Goal: Task Accomplishment & Management: Manage account settings

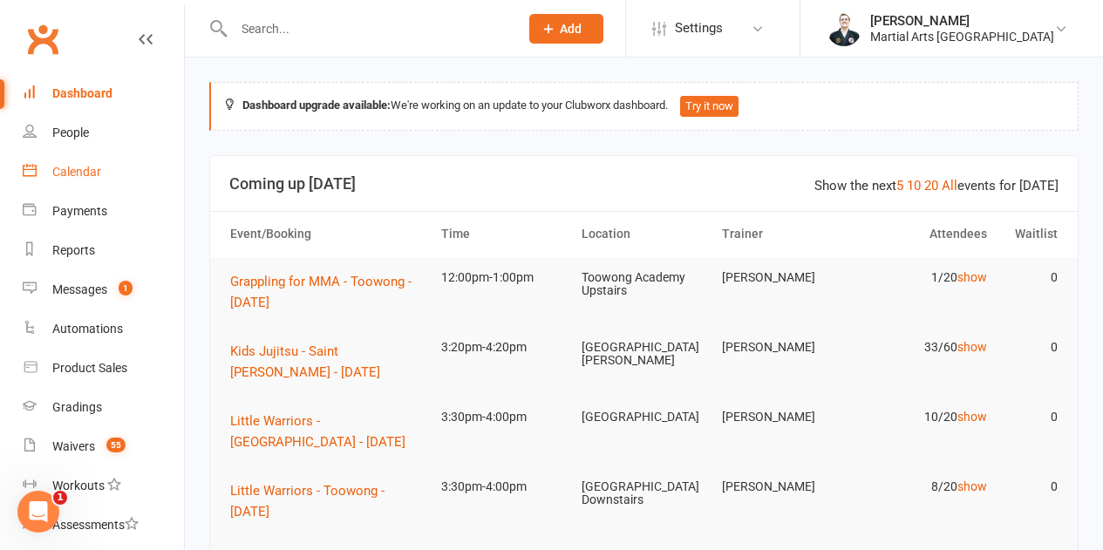
click at [112, 179] on link "Calendar" at bounding box center [103, 172] width 161 height 39
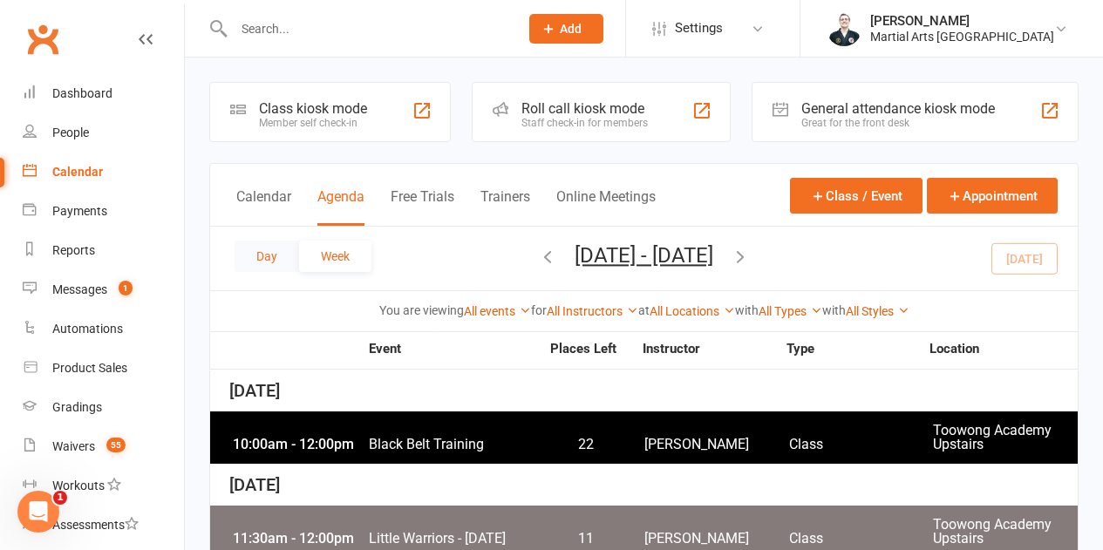
click at [275, 259] on button "Day" at bounding box center [267, 256] width 65 height 31
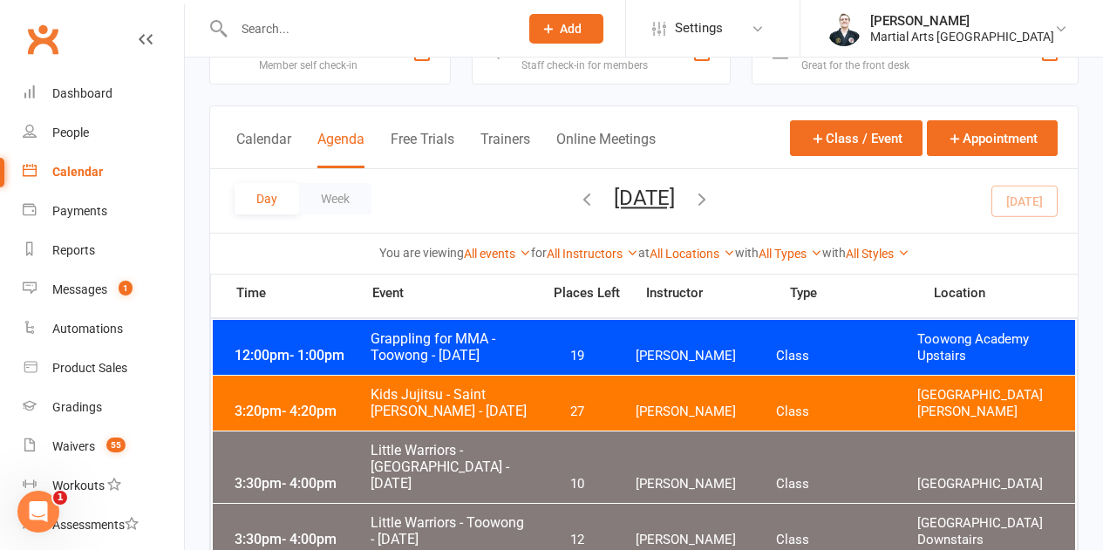
scroll to position [87, 0]
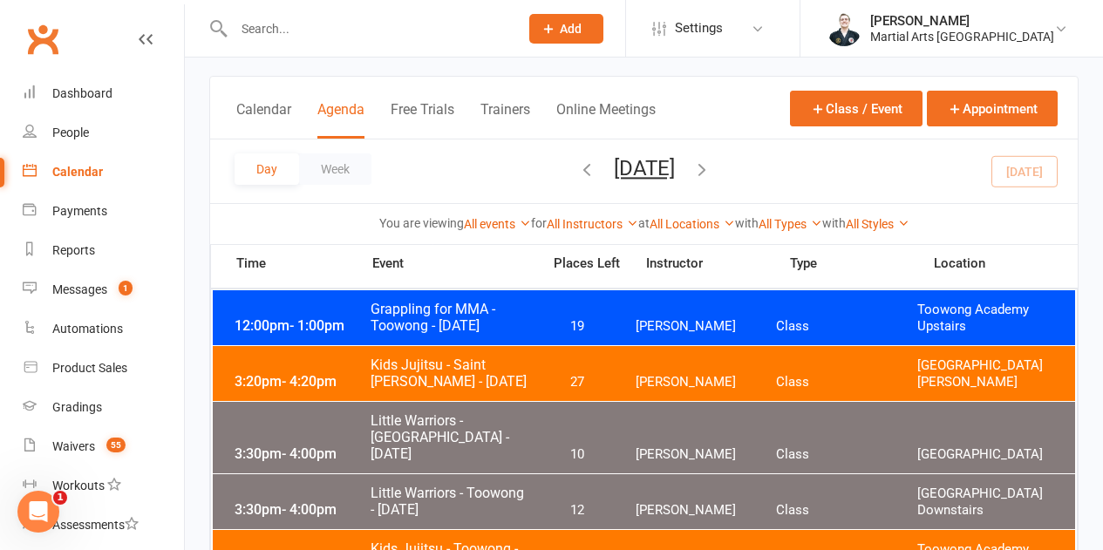
click at [449, 377] on span "Kids Jujitsu - Saint [PERSON_NAME] - [DATE]" at bounding box center [450, 373] width 161 height 33
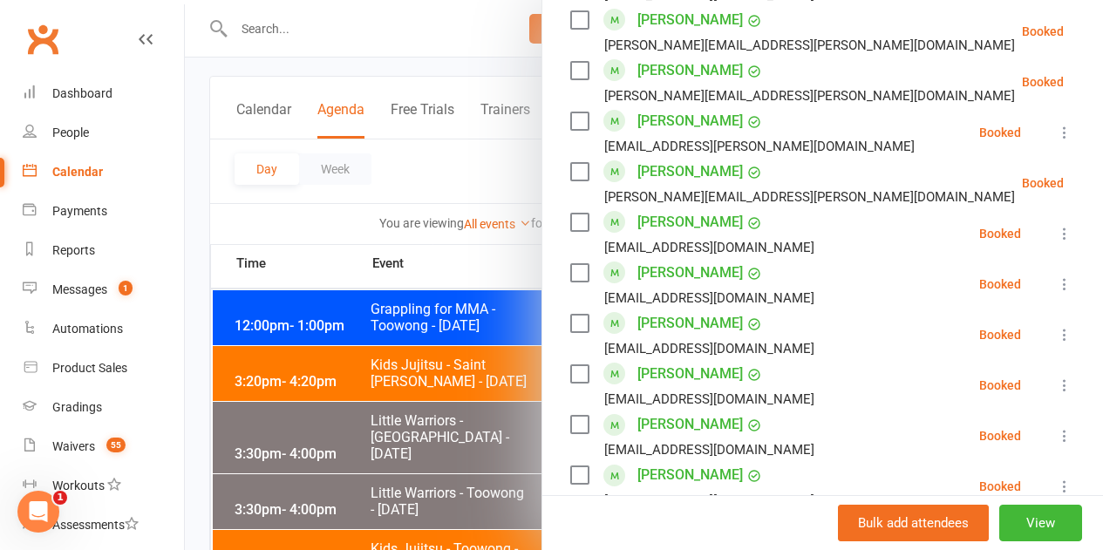
scroll to position [1812, 0]
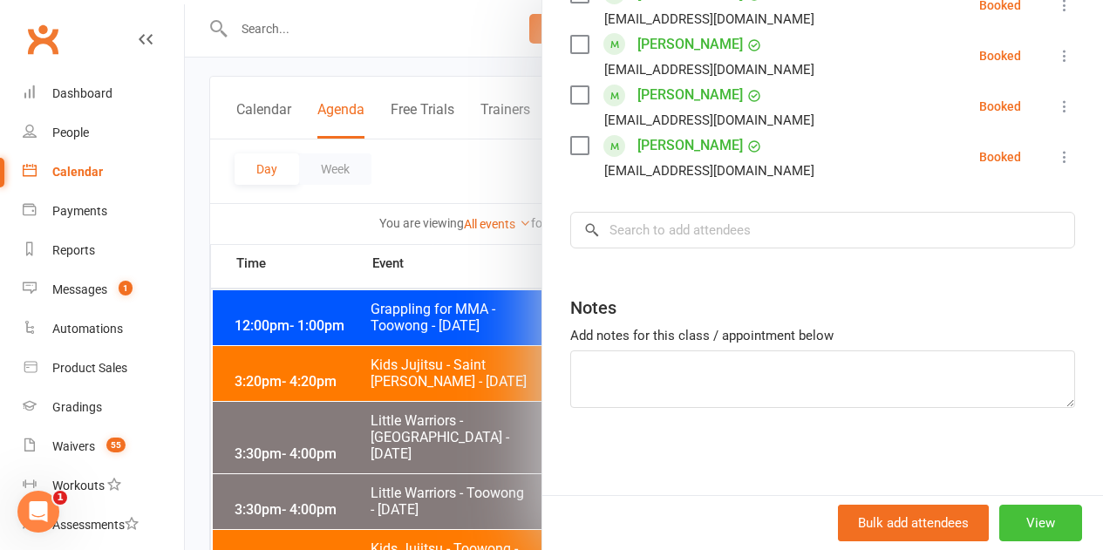
click at [999, 524] on button "View" at bounding box center [1040, 523] width 83 height 37
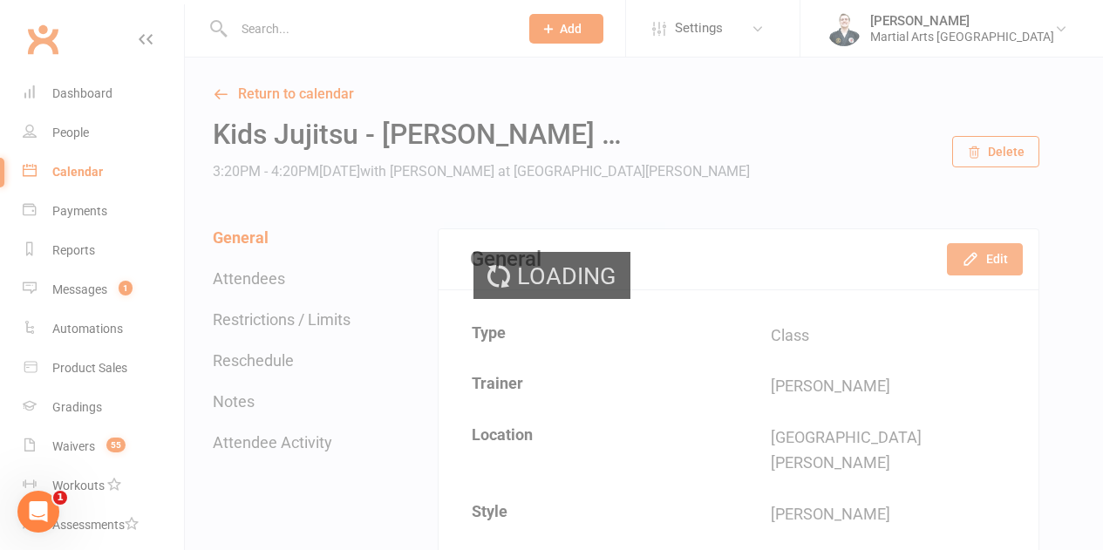
click at [991, 264] on button "Edit" at bounding box center [985, 258] width 76 height 31
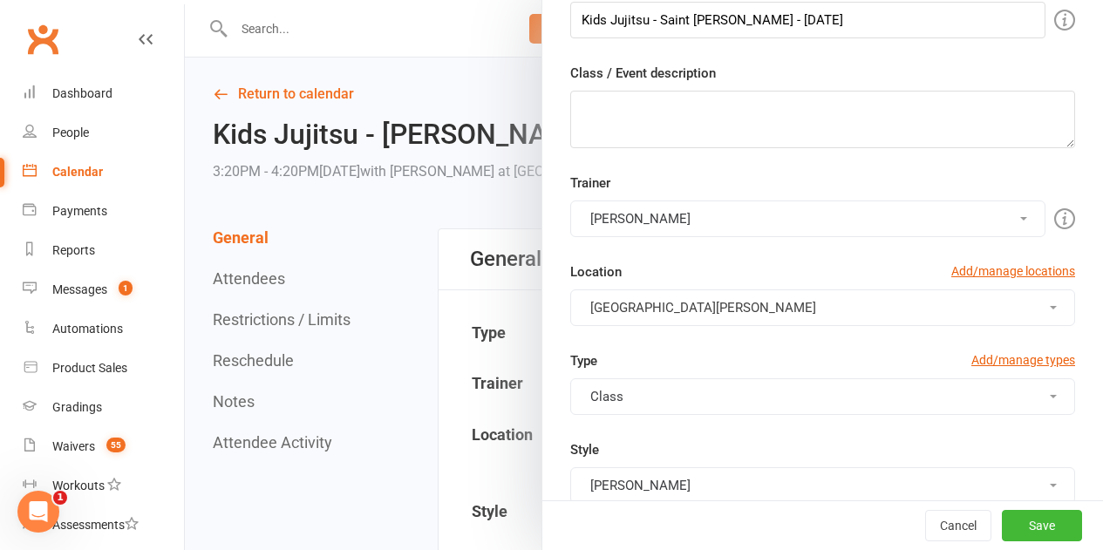
scroll to position [262, 0]
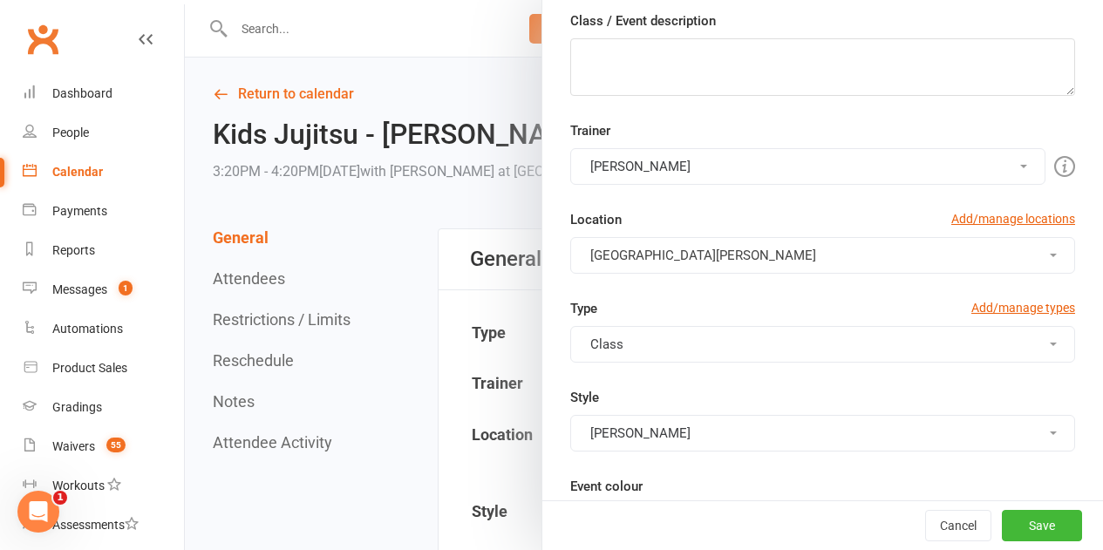
click at [679, 141] on div "Trainer [PERSON_NAME] [PERSON_NAME] [PERSON_NAME] [PERSON_NAME] [PERSON_NAME] […" at bounding box center [822, 152] width 531 height 65
drag, startPoint x: 670, startPoint y: 173, endPoint x: 670, endPoint y: 226, distance: 52.3
click at [670, 174] on button "[PERSON_NAME]" at bounding box center [807, 166] width 475 height 37
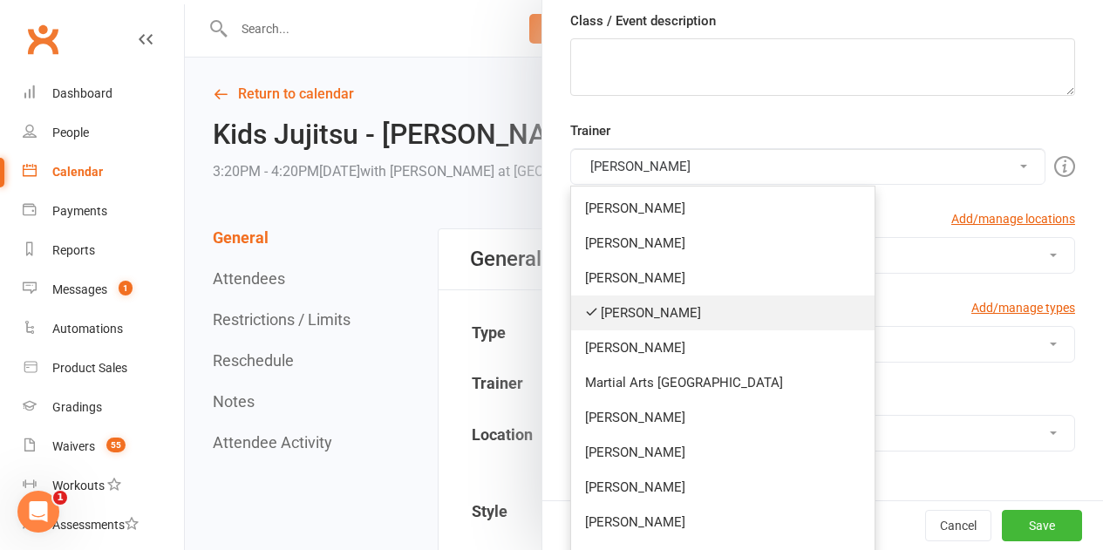
click at [641, 322] on link "[PERSON_NAME]" at bounding box center [722, 313] width 303 height 35
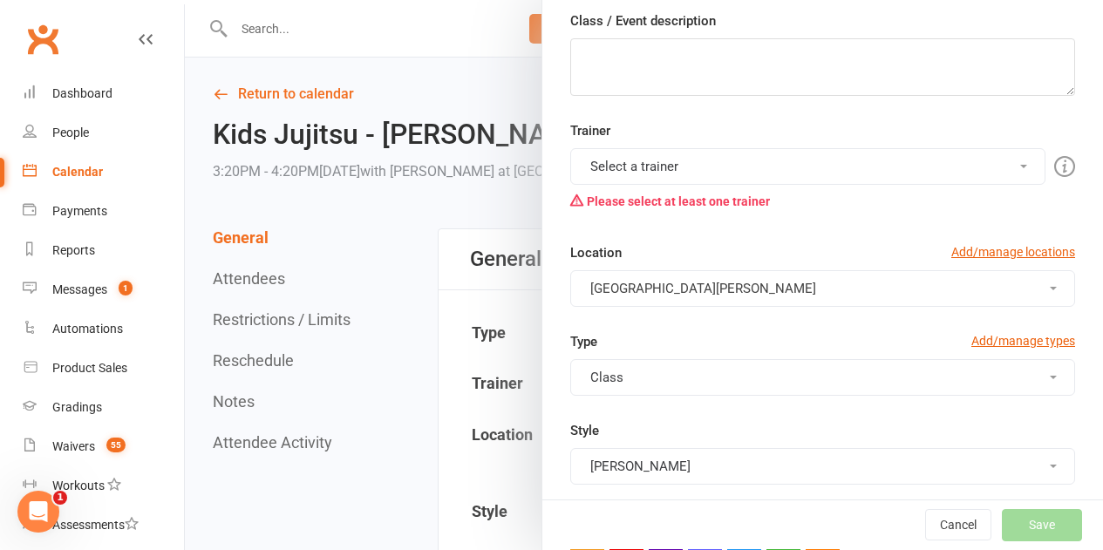
click at [629, 168] on button "Select a trainer" at bounding box center [807, 166] width 475 height 37
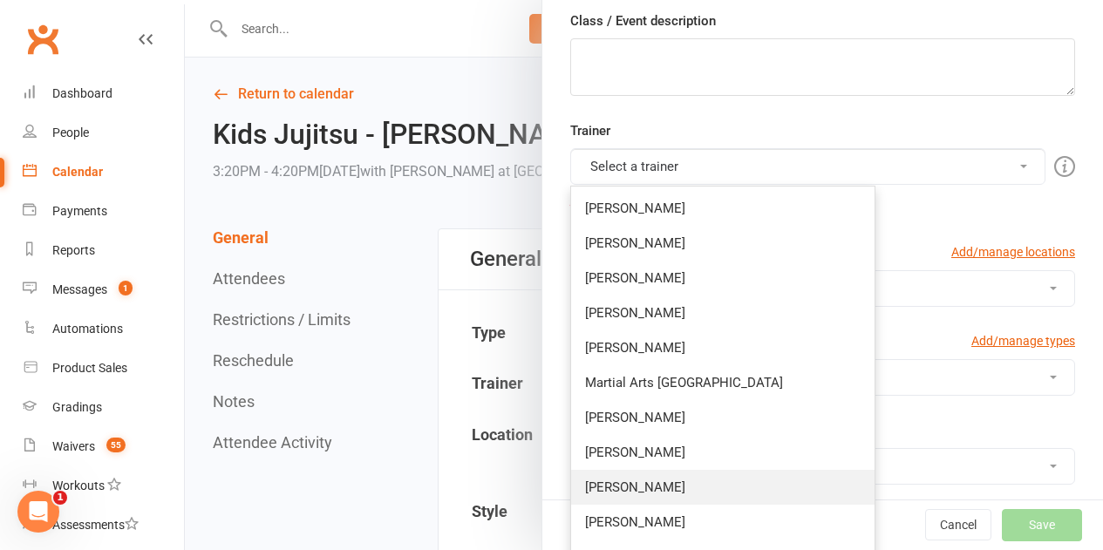
click at [610, 489] on link "[PERSON_NAME]" at bounding box center [722, 487] width 303 height 35
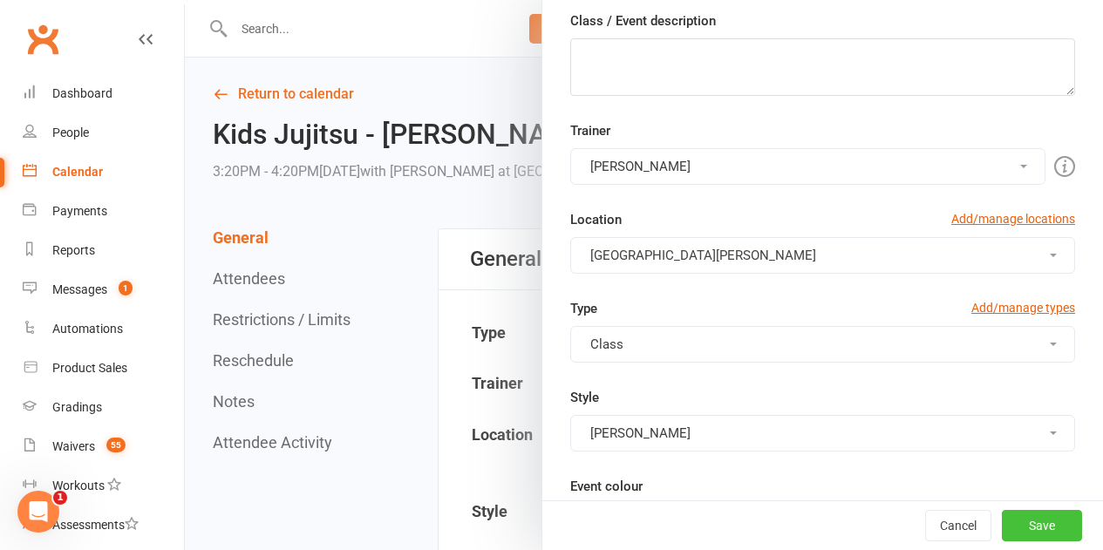
click at [1002, 523] on button "Save" at bounding box center [1042, 525] width 80 height 31
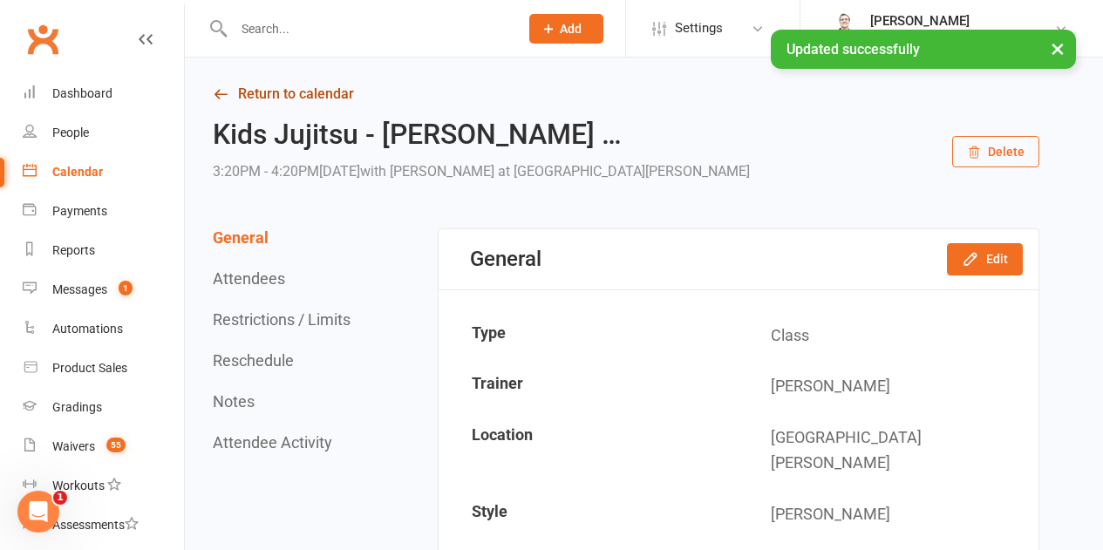
click at [319, 86] on link "Return to calendar" at bounding box center [626, 94] width 826 height 24
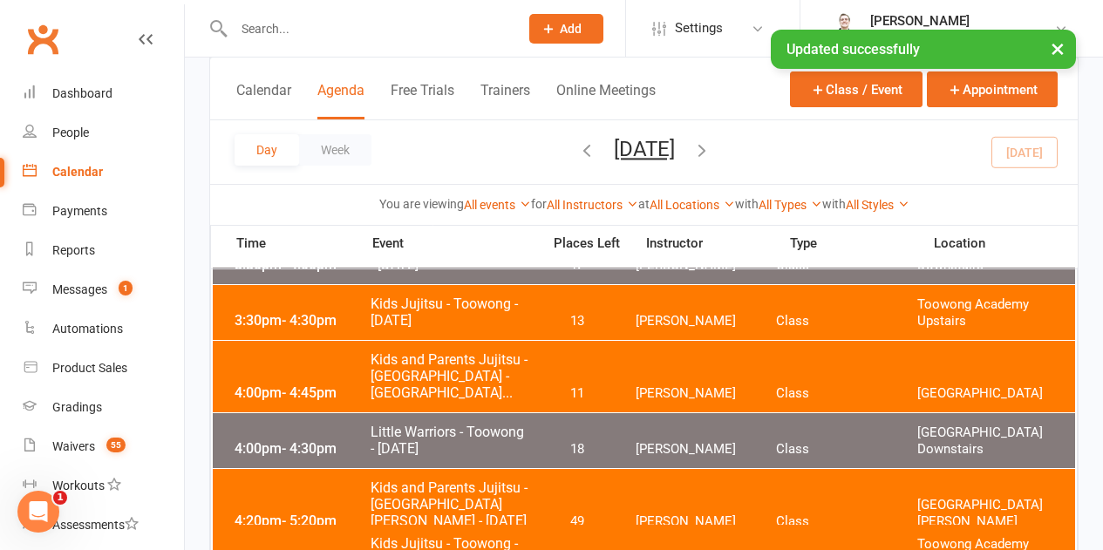
scroll to position [436, 0]
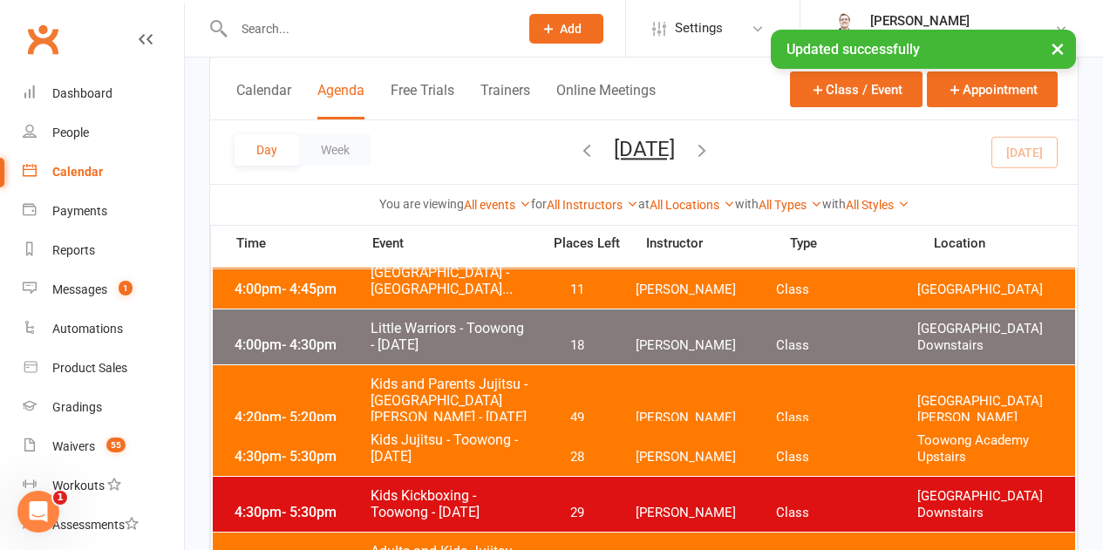
click at [486, 399] on span "Kids and Parents Jujitsu - [GEOGRAPHIC_DATA][PERSON_NAME] - [DATE]" at bounding box center [450, 401] width 161 height 50
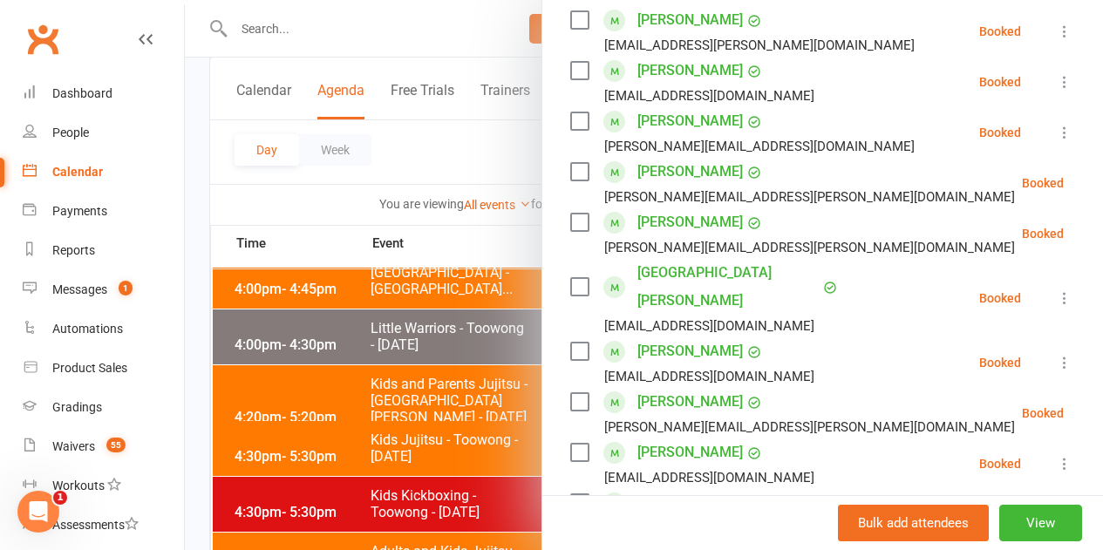
scroll to position [349, 0]
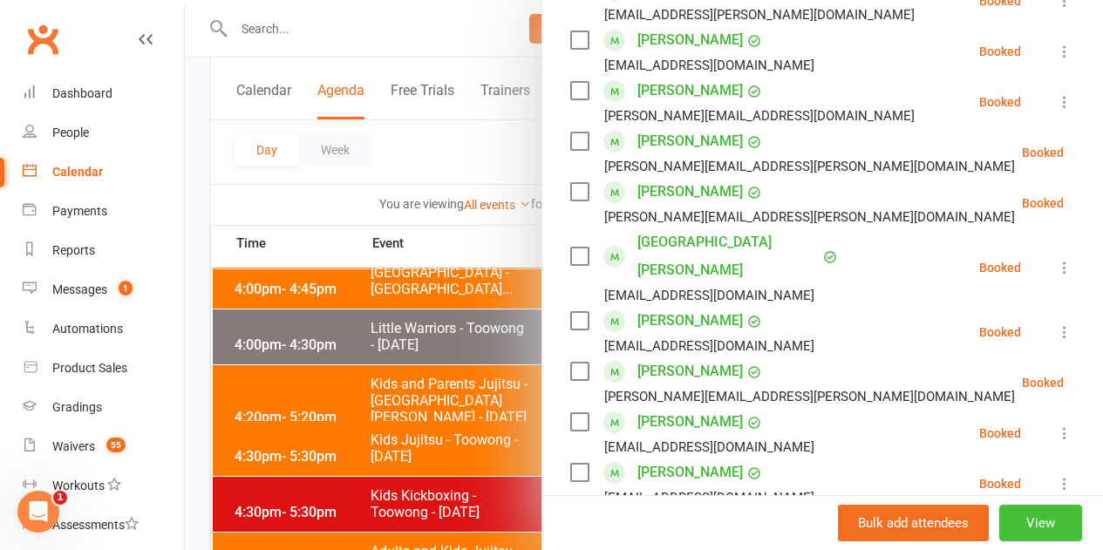
click at [999, 511] on button "View" at bounding box center [1040, 523] width 83 height 37
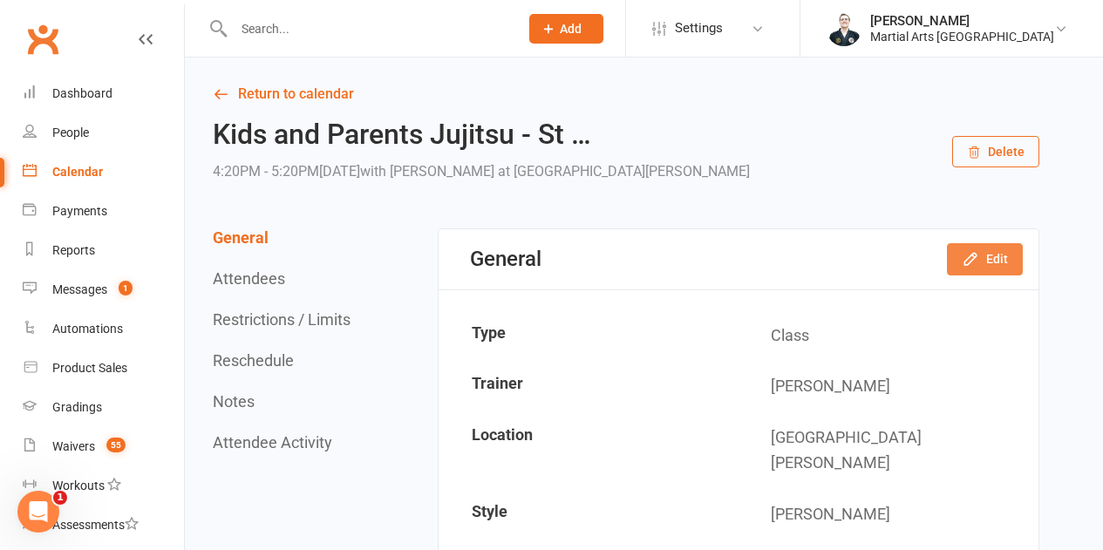
click at [985, 257] on button "Edit" at bounding box center [985, 258] width 76 height 31
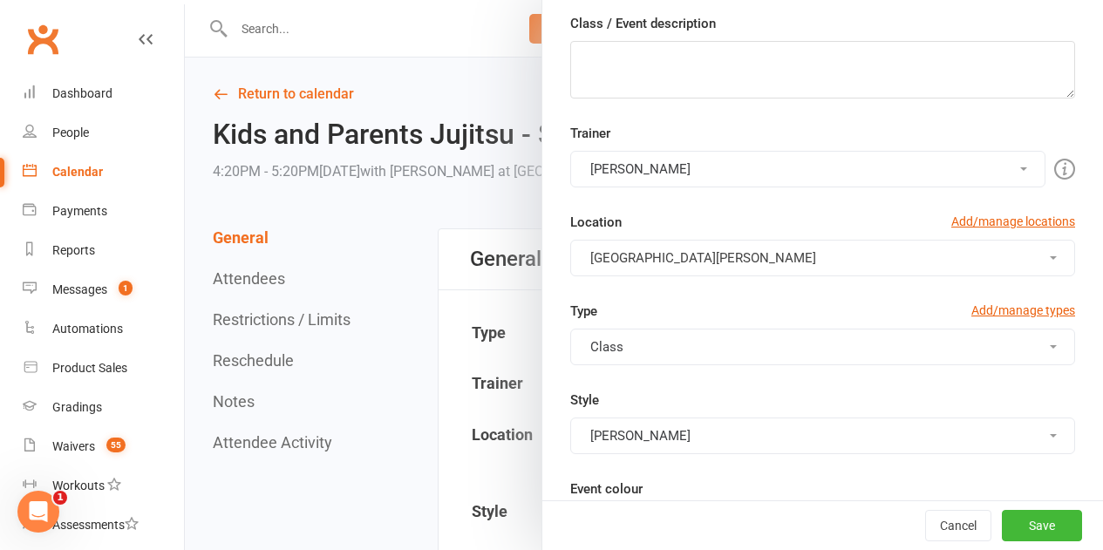
scroll to position [262, 0]
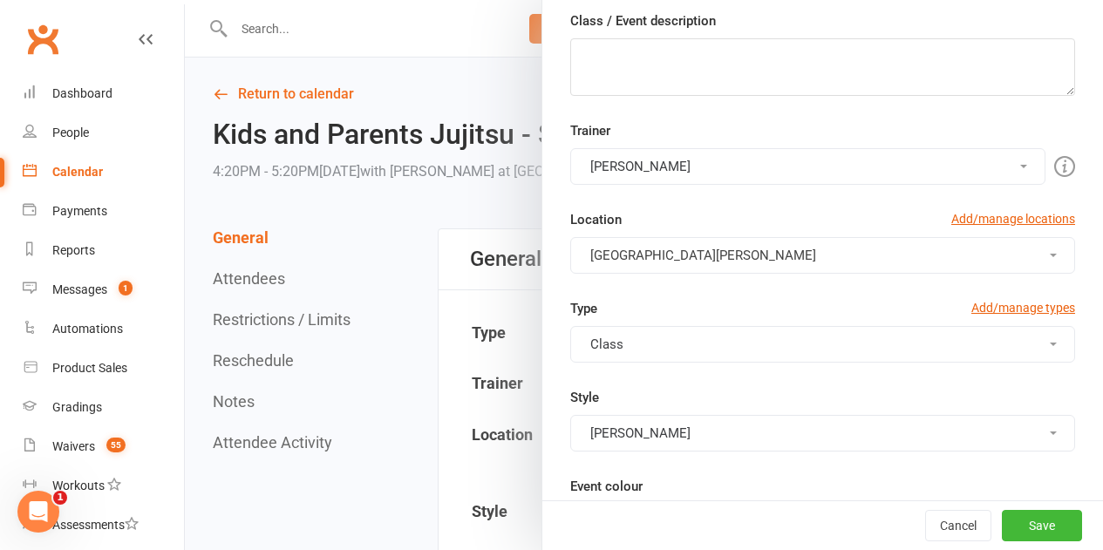
click at [700, 171] on button "[PERSON_NAME]" at bounding box center [807, 166] width 475 height 37
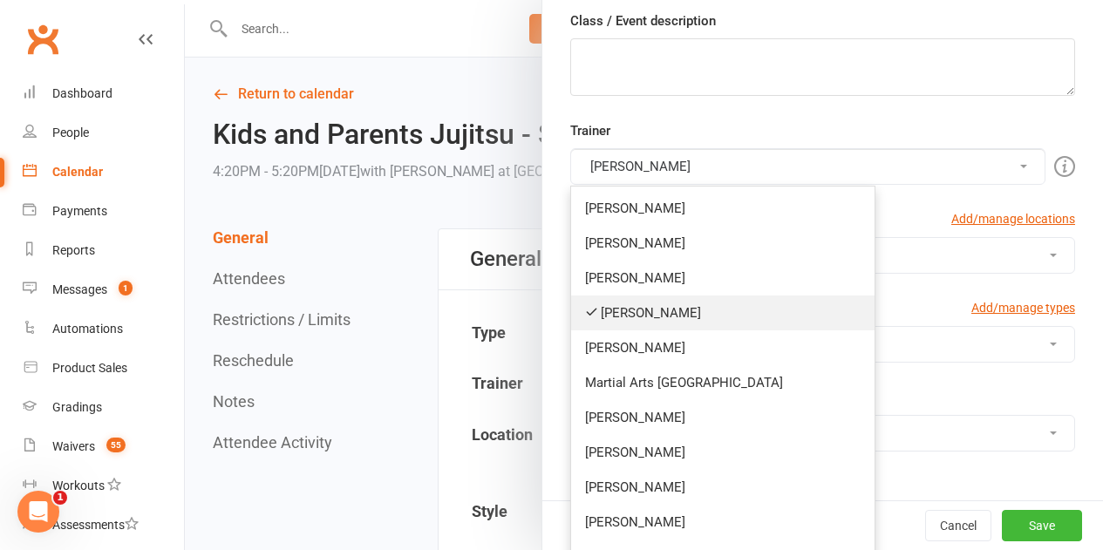
click at [659, 316] on link "[PERSON_NAME]" at bounding box center [722, 313] width 303 height 35
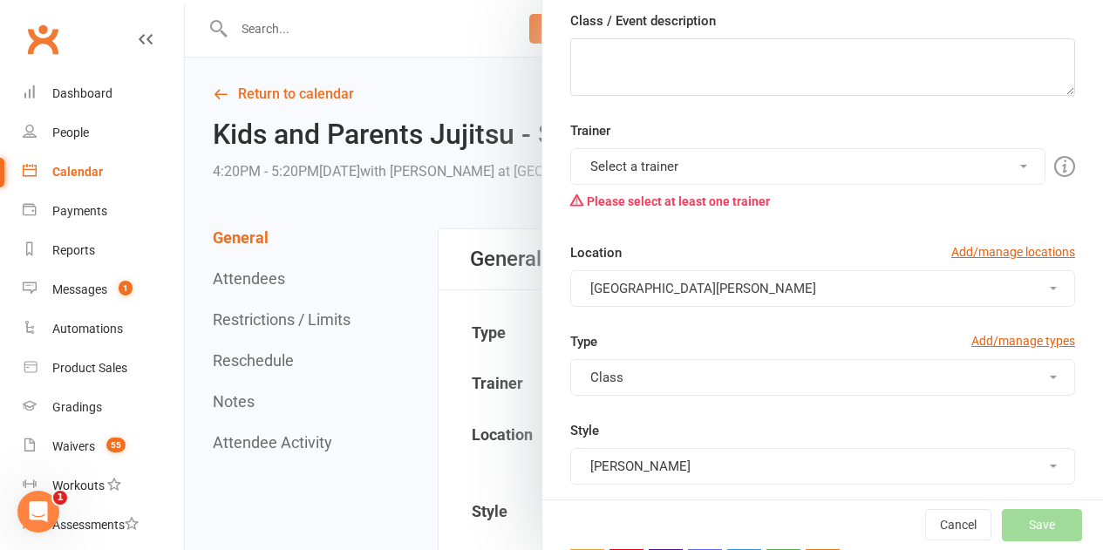
click at [694, 175] on button "Select a trainer" at bounding box center [807, 166] width 475 height 37
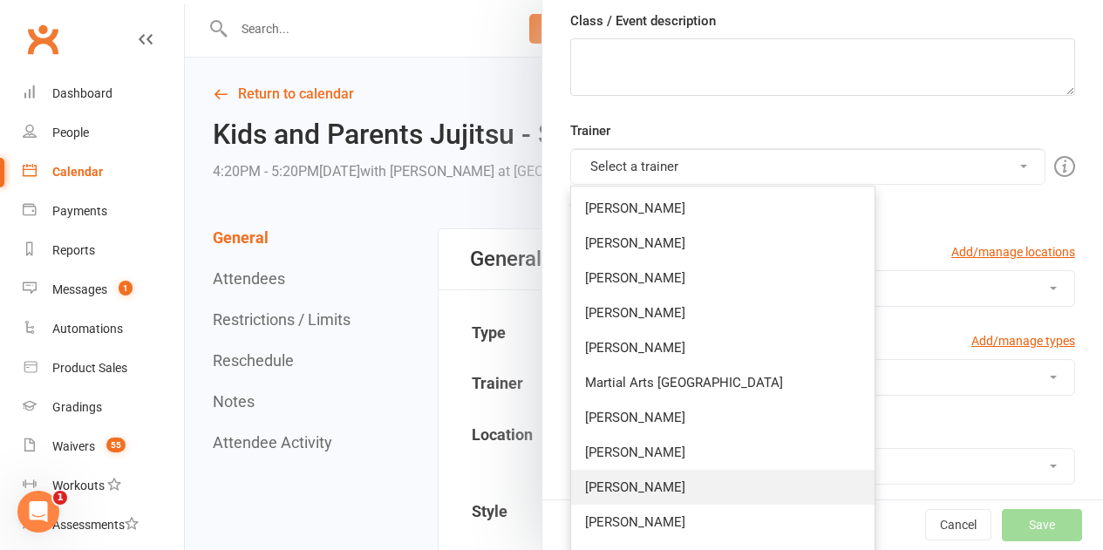
click at [620, 485] on link "[PERSON_NAME]" at bounding box center [722, 487] width 303 height 35
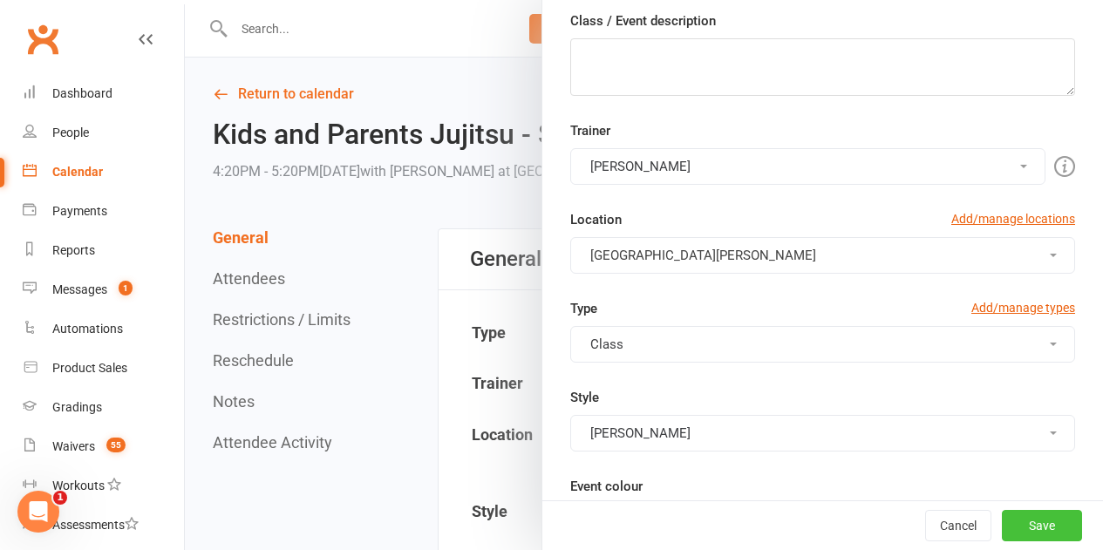
click at [1002, 522] on button "Save" at bounding box center [1042, 525] width 80 height 31
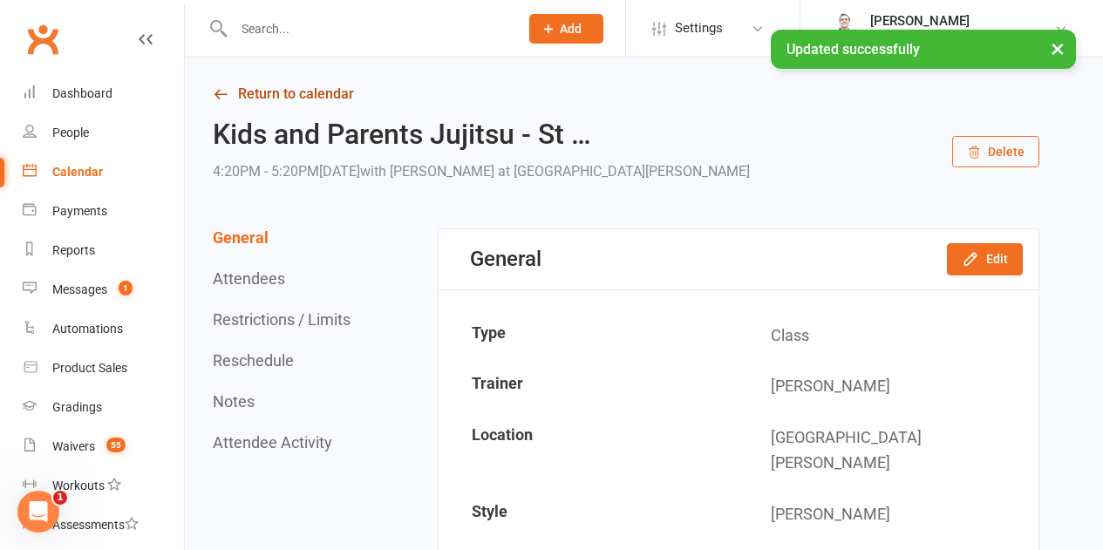
click at [286, 88] on link "Return to calendar" at bounding box center [626, 94] width 826 height 24
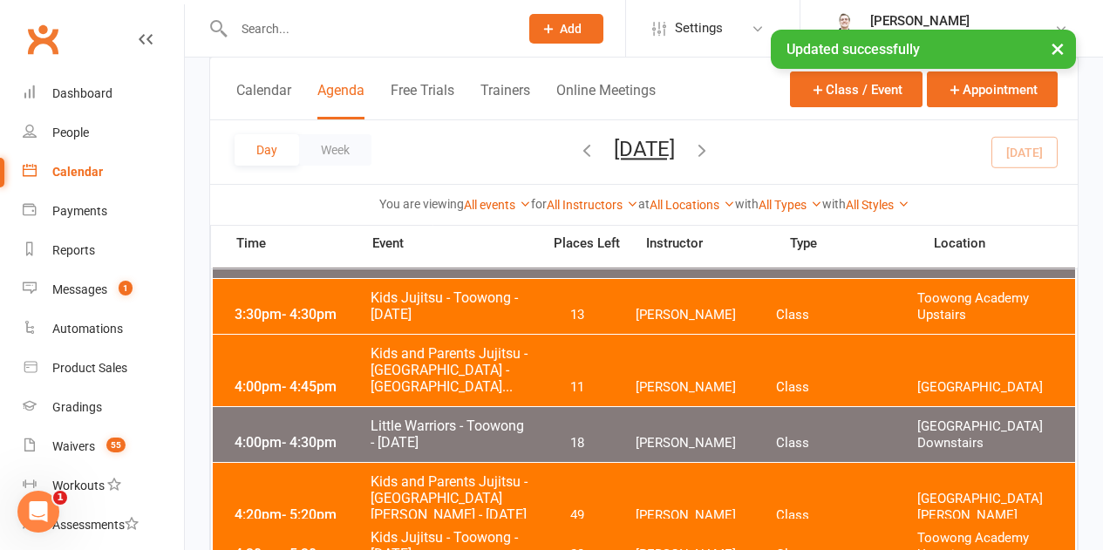
scroll to position [349, 0]
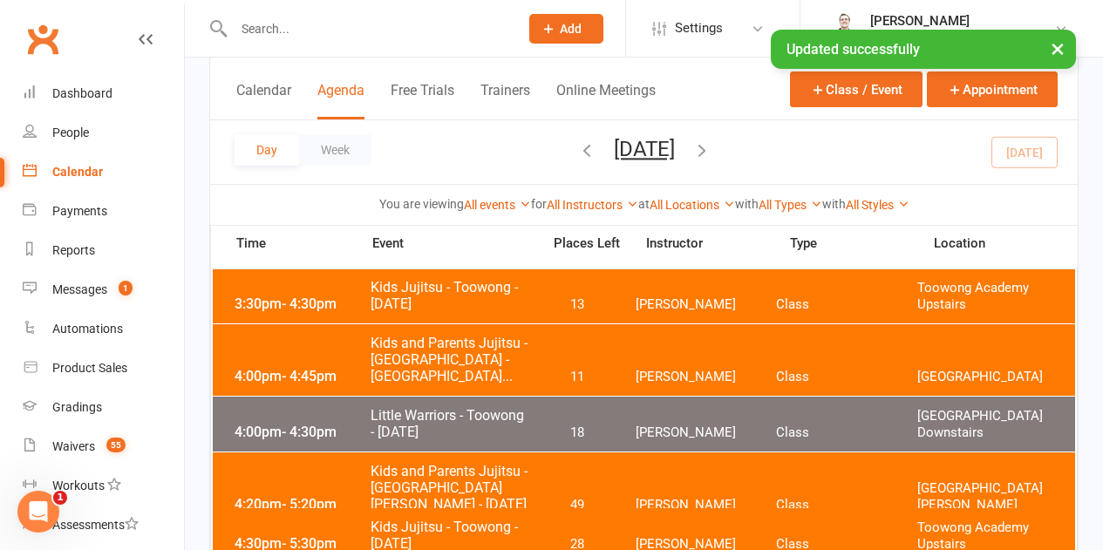
click at [502, 473] on span "Kids and Parents Jujitsu - [GEOGRAPHIC_DATA][PERSON_NAME] - [DATE]" at bounding box center [450, 488] width 161 height 50
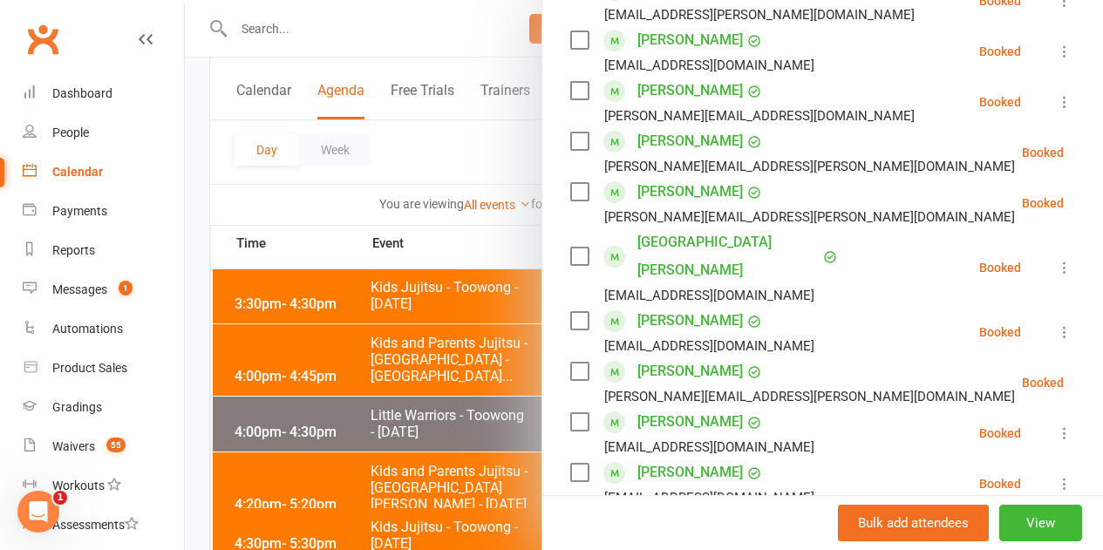
scroll to position [262, 0]
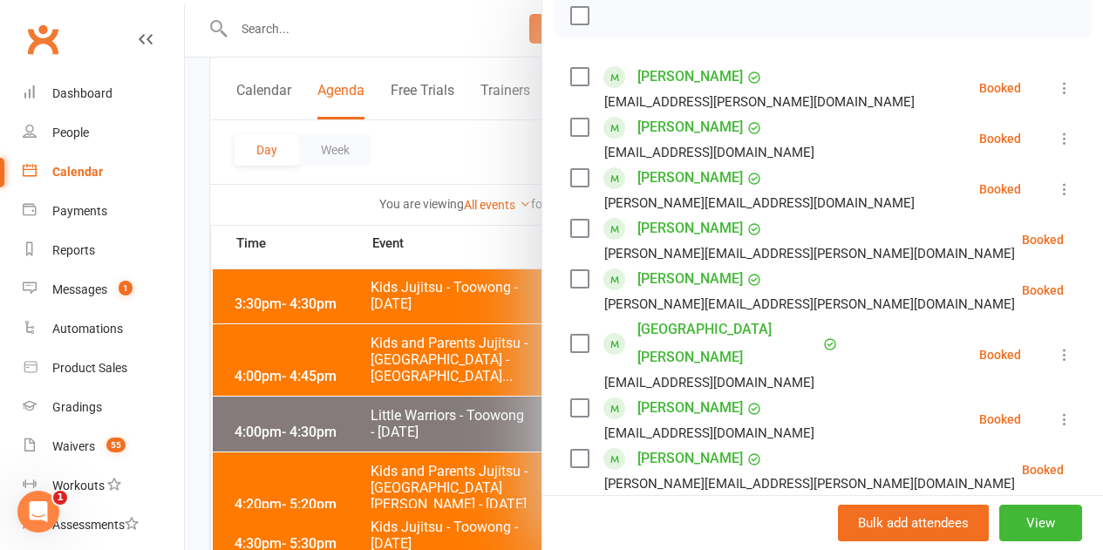
click at [421, 278] on div at bounding box center [644, 275] width 918 height 550
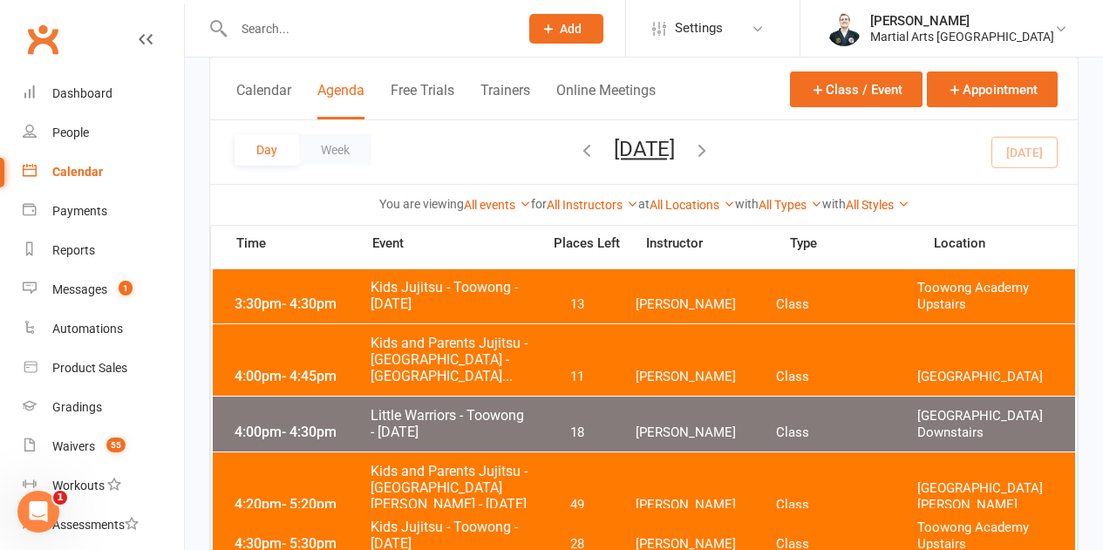
click at [614, 159] on button "[DATE]" at bounding box center [644, 149] width 61 height 24
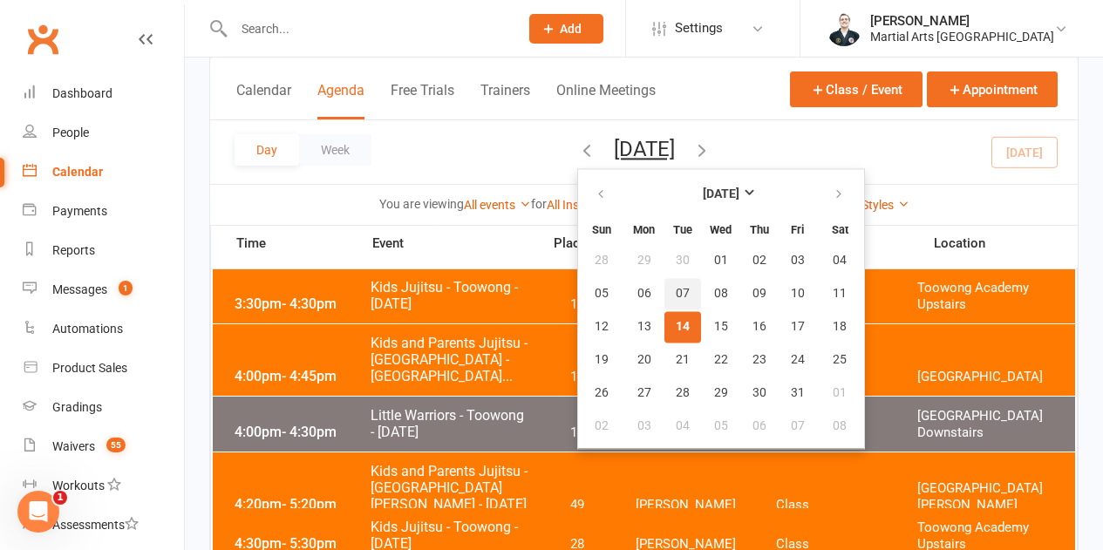
click at [664, 302] on button "07" at bounding box center [682, 293] width 37 height 31
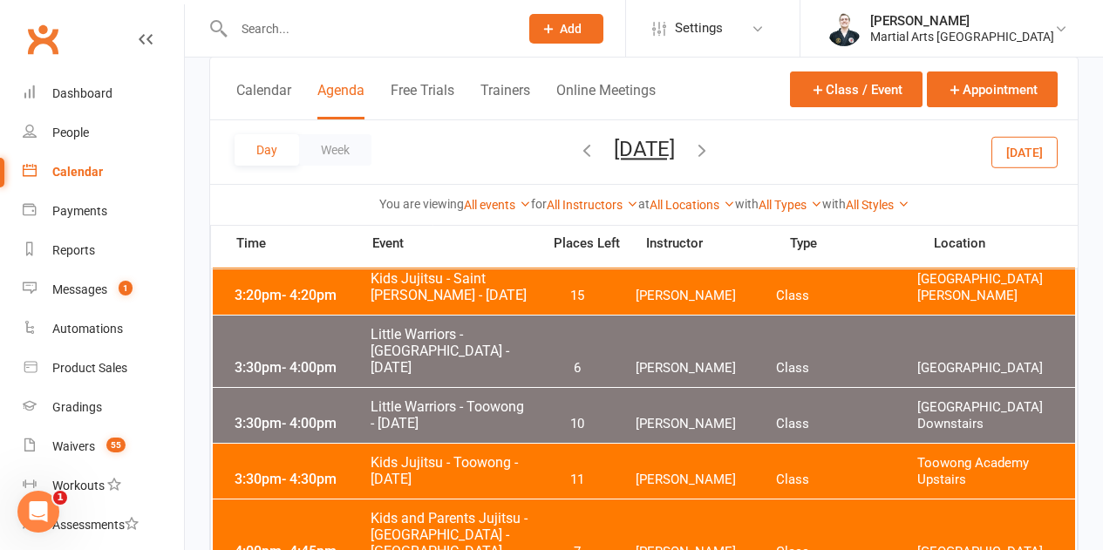
scroll to position [87, 0]
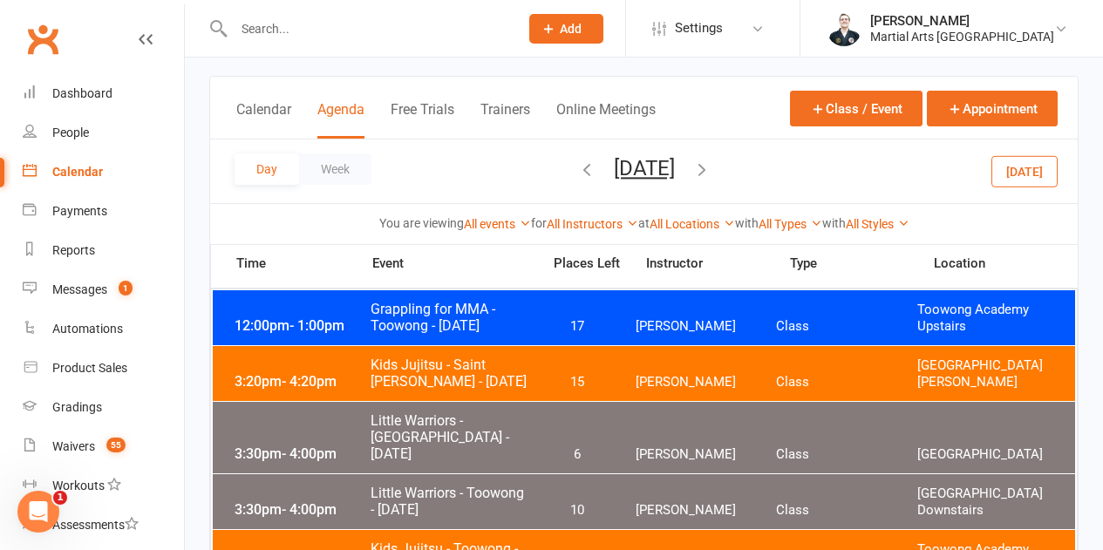
click at [504, 375] on span "Kids Jujitsu - Saint [PERSON_NAME] - [DATE]" at bounding box center [450, 373] width 161 height 33
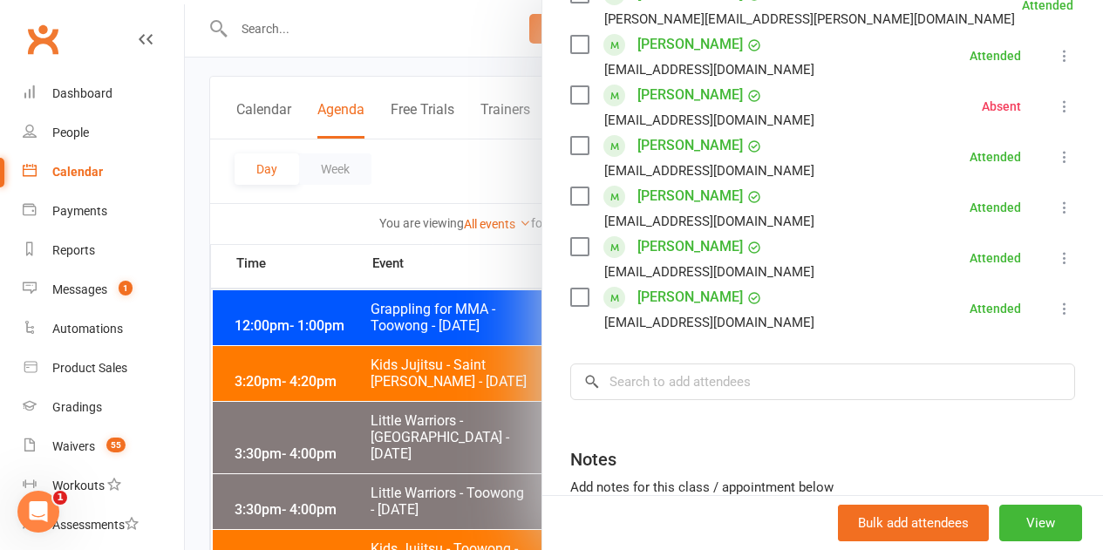
scroll to position [2354, 0]
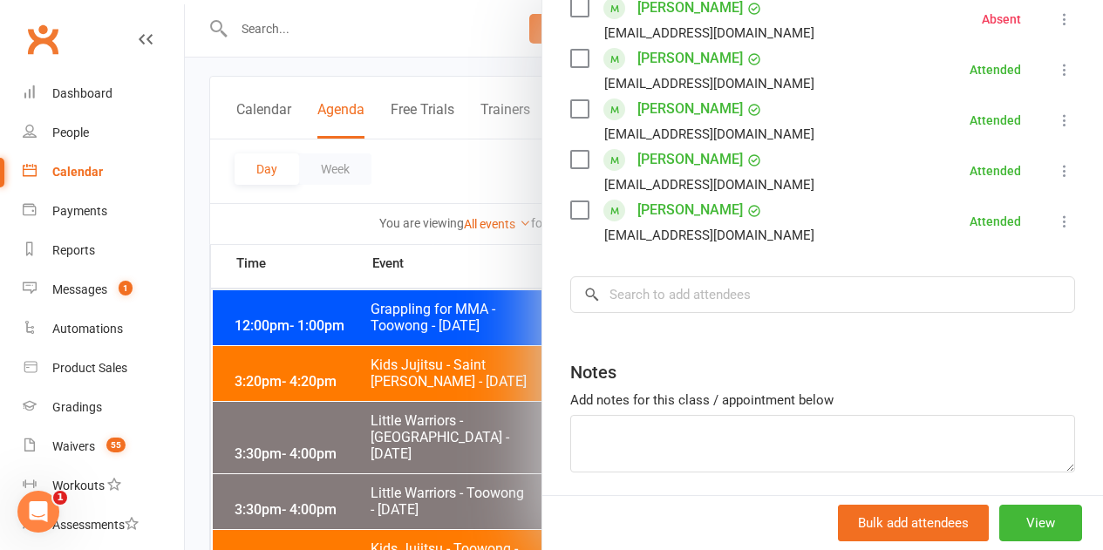
click at [331, 399] on div at bounding box center [644, 275] width 918 height 550
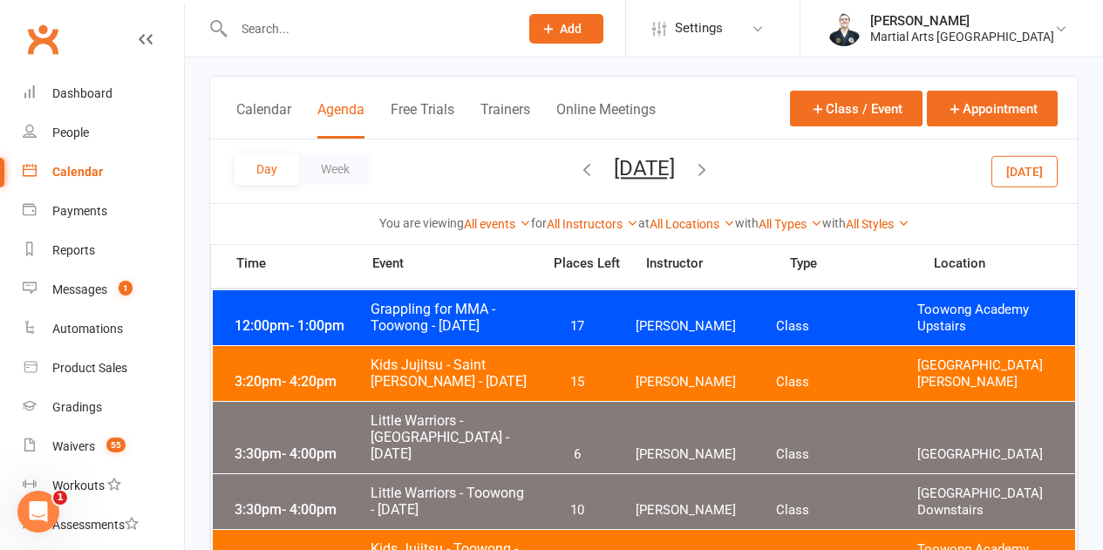
click at [1026, 180] on button "[DATE]" at bounding box center [1024, 170] width 66 height 31
click at [124, 276] on link "Messages 1" at bounding box center [103, 289] width 161 height 39
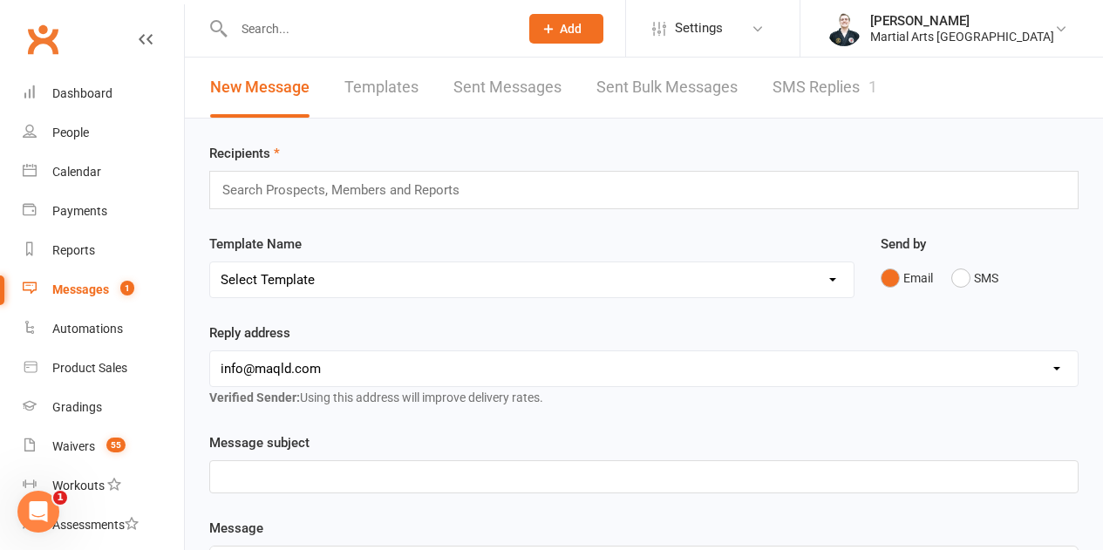
click at [831, 99] on link "SMS Replies 1" at bounding box center [824, 88] width 105 height 60
